Goal: Task Accomplishment & Management: Complete application form

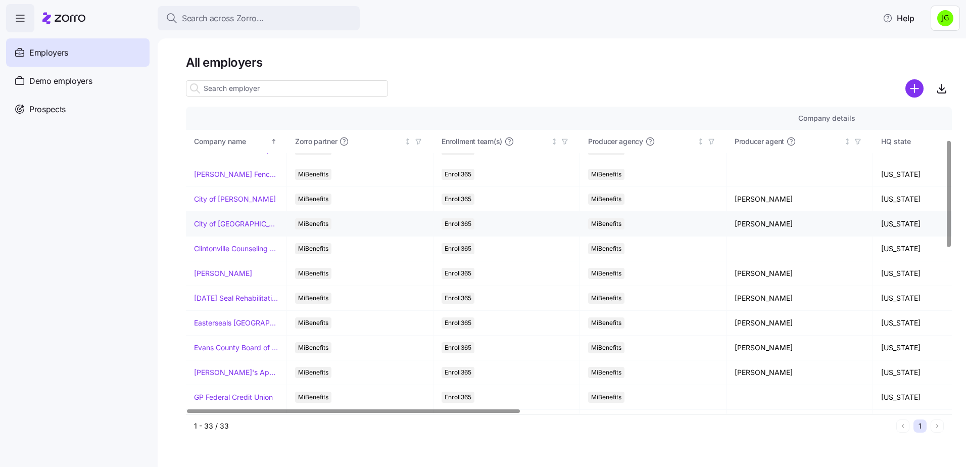
scroll to position [101, 0]
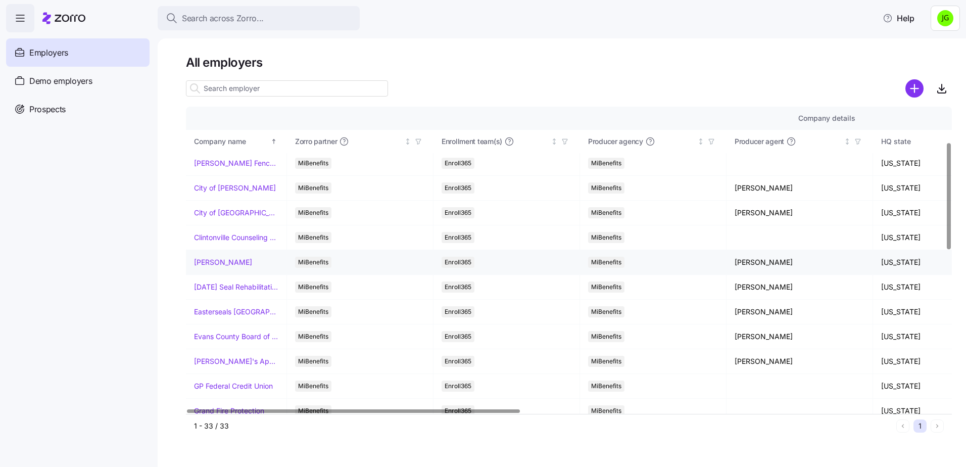
click at [232, 264] on link "Dayton Andrews" at bounding box center [223, 262] width 58 height 10
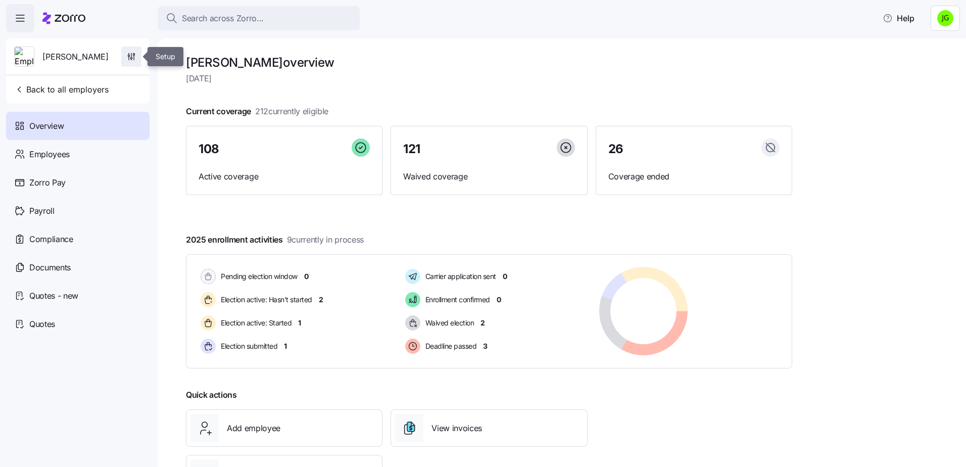
click at [132, 56] on icon "button" at bounding box center [131, 57] width 10 height 10
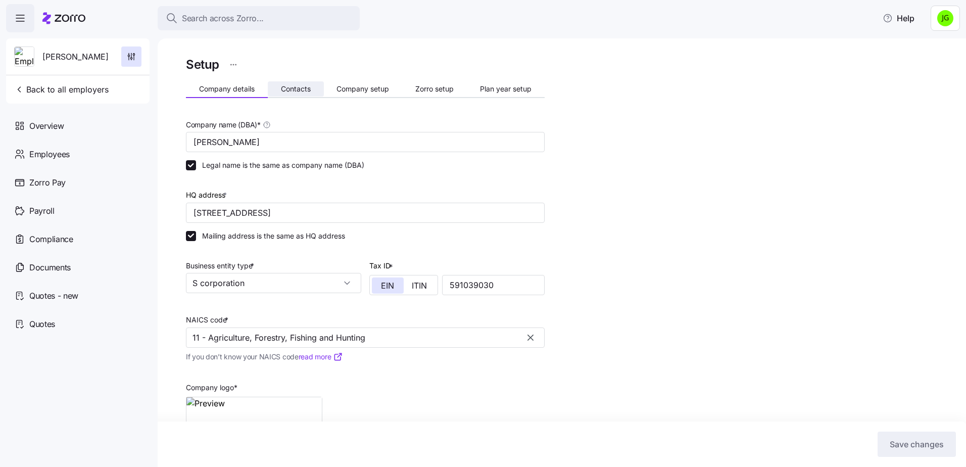
click at [305, 91] on span "Contacts" at bounding box center [296, 88] width 30 height 7
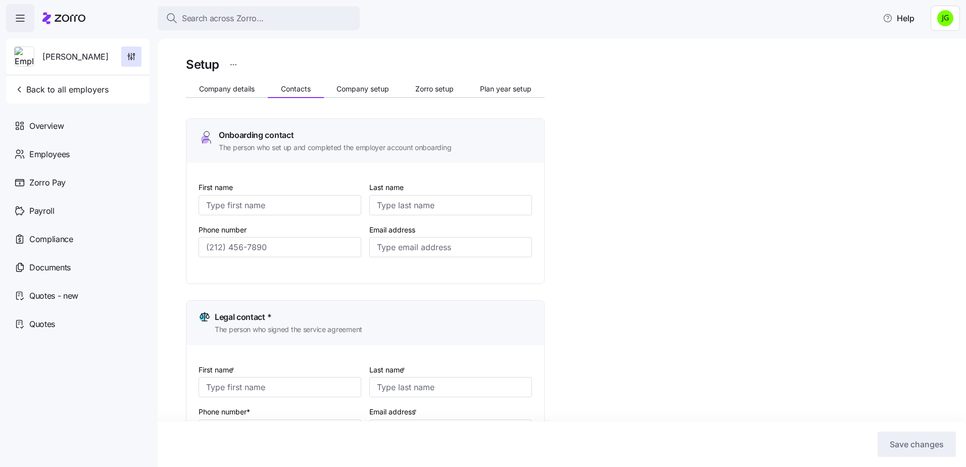
type input "Angelica"
type input "Cobane"
type input "acobane@daytonandrews.com"
type input "Patricia"
type input "Stevens"
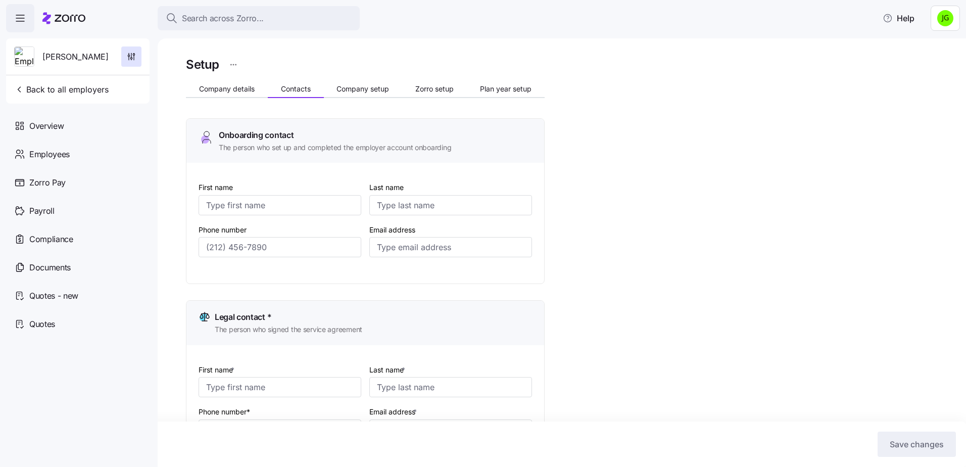
type input "pstevens@daytonandrews.com"
type input "Angelica"
type input "Cobane"
type input "acobane@daytonandrews.com"
type input "Angel"
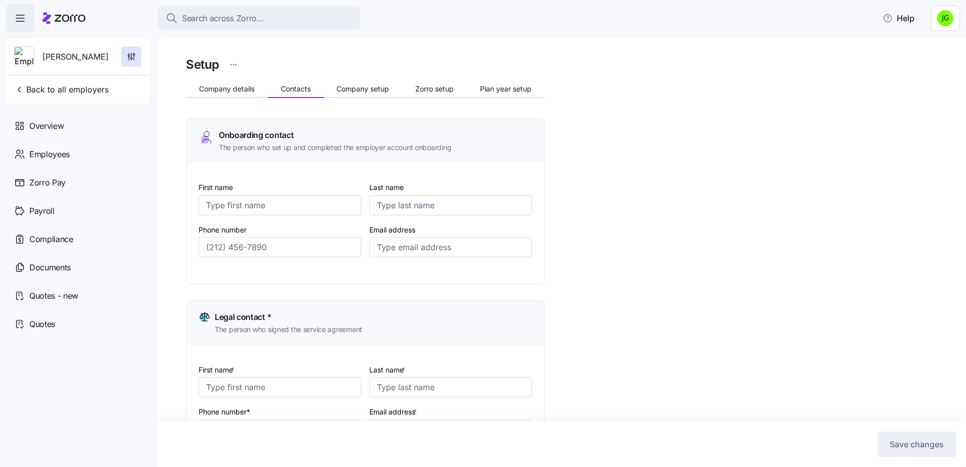
type input "Cobame"
type input "hr@daytonandrews.com"
type input "(727) 799-4539"
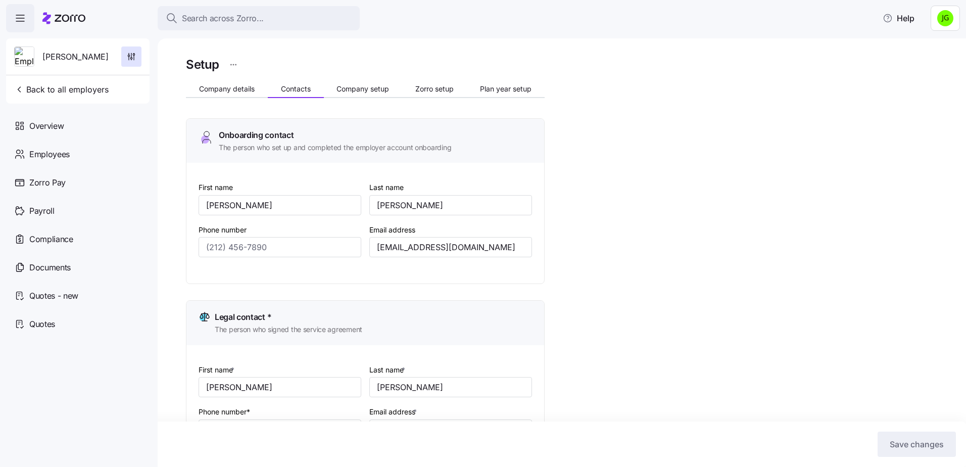
type input "(727) 799-4539"
click at [243, 93] on button "Company details" at bounding box center [227, 88] width 82 height 15
